Goal: Task Accomplishment & Management: Manage account settings

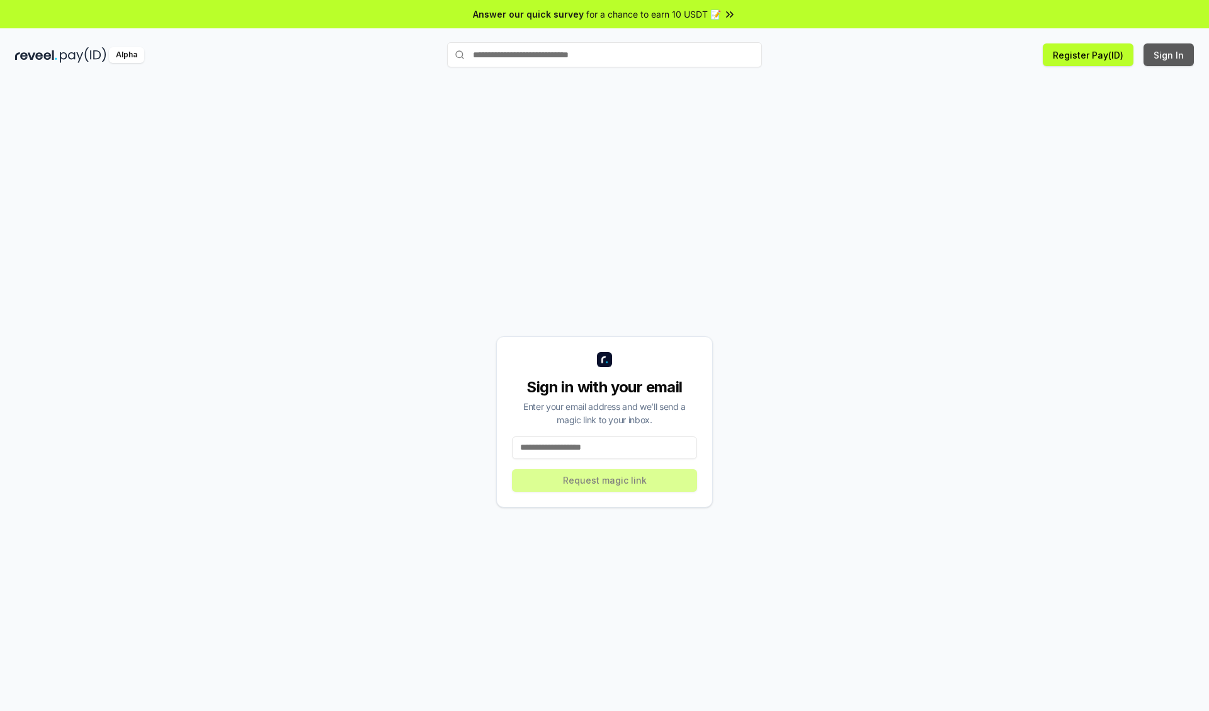
click at [1169, 55] on button "Sign In" at bounding box center [1168, 54] width 50 height 23
type input "**********"
click at [604, 480] on button "Request magic link" at bounding box center [604, 480] width 185 height 23
